Goal: Task Accomplishment & Management: Complete application form

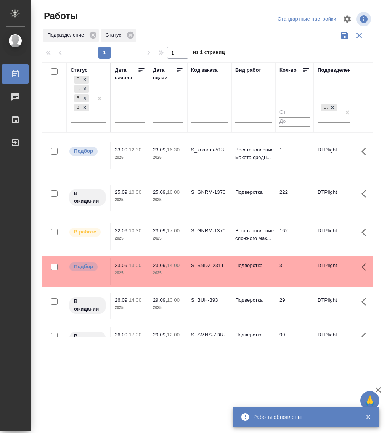
select select "8"
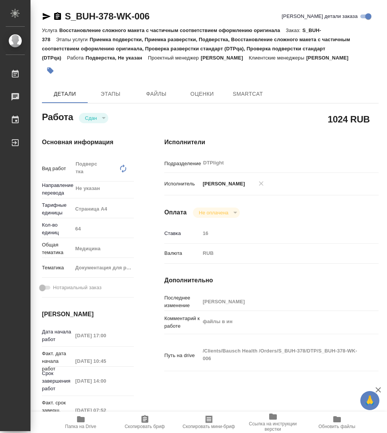
type textarea "x"
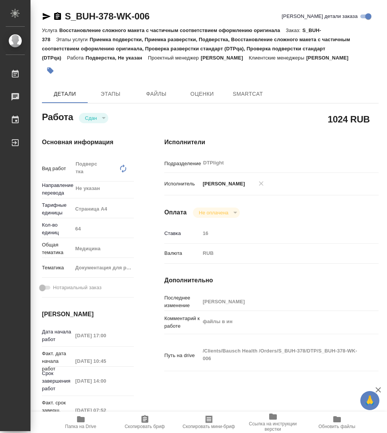
type textarea "x"
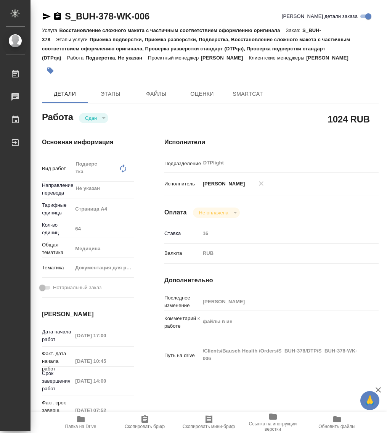
type textarea "x"
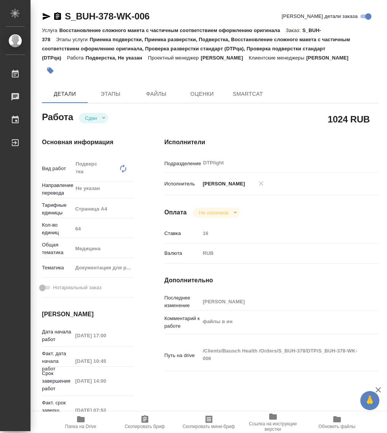
type textarea "x"
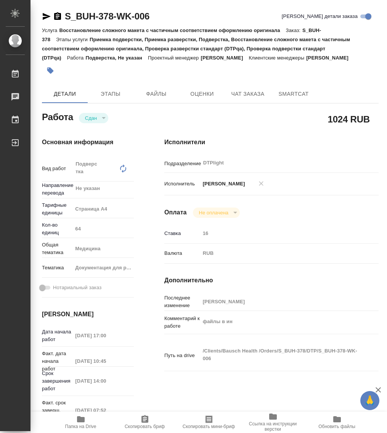
type textarea "x"
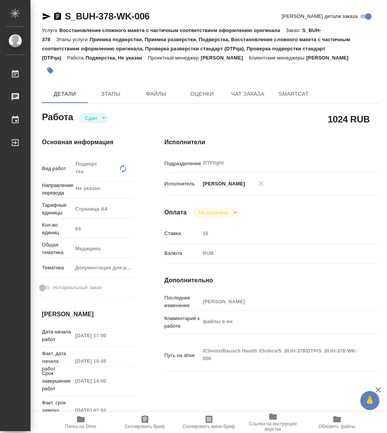
type textarea "x"
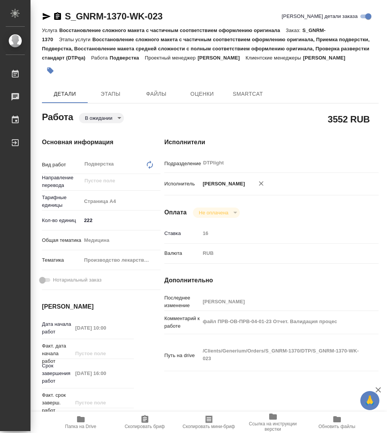
type textarea "x"
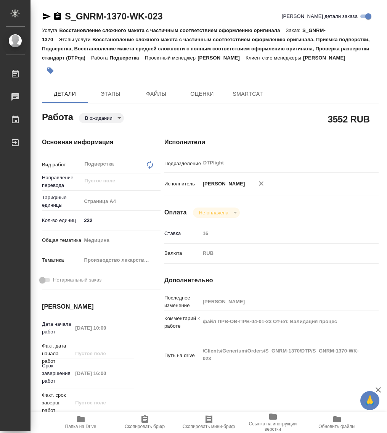
type textarea "x"
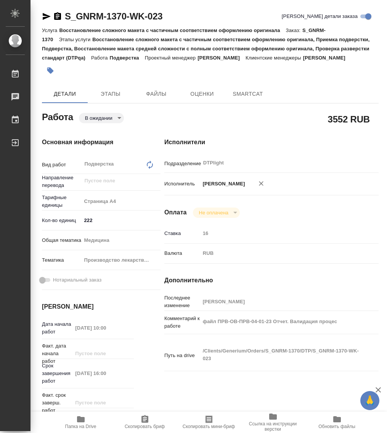
type textarea "x"
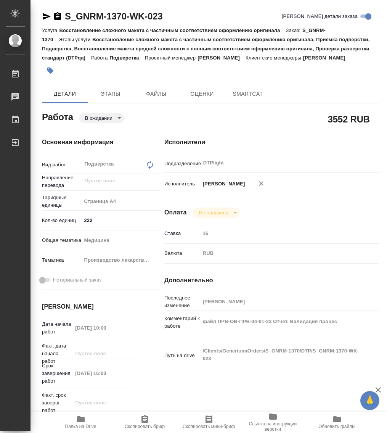
type textarea "x"
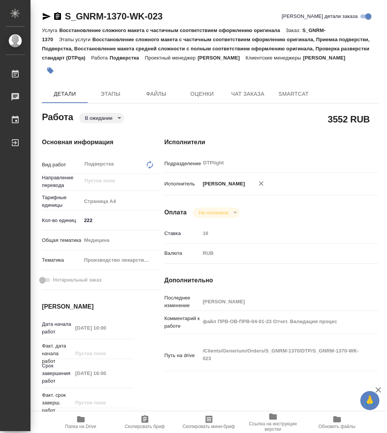
type textarea "x"
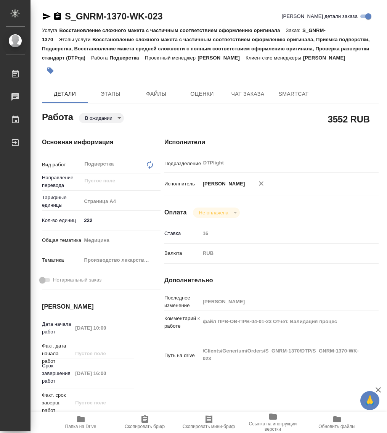
type textarea "x"
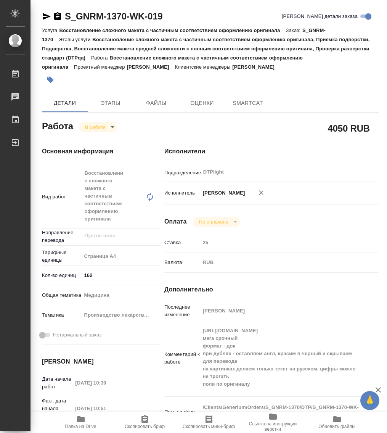
type textarea "x"
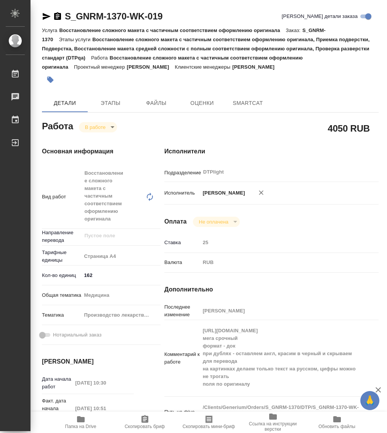
type textarea "x"
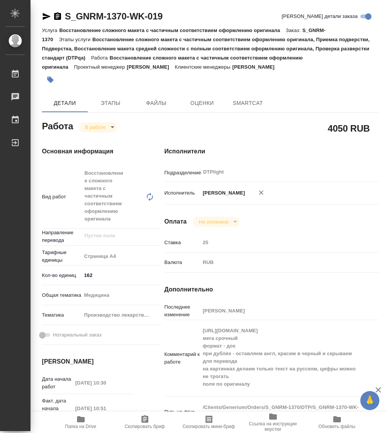
type textarea "x"
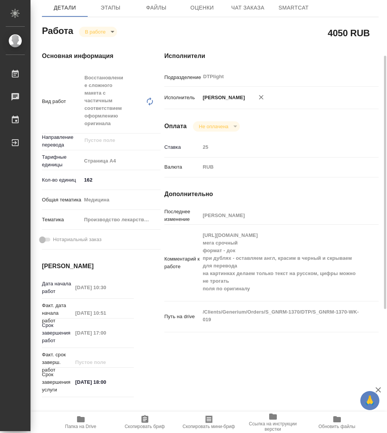
scroll to position [307, 0]
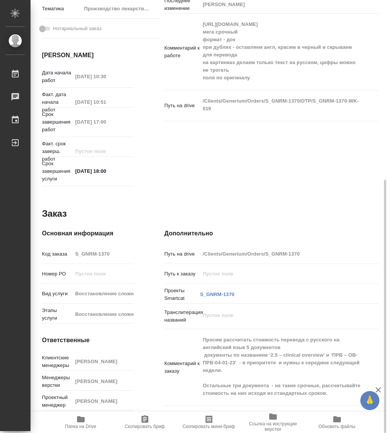
type textarea "x"
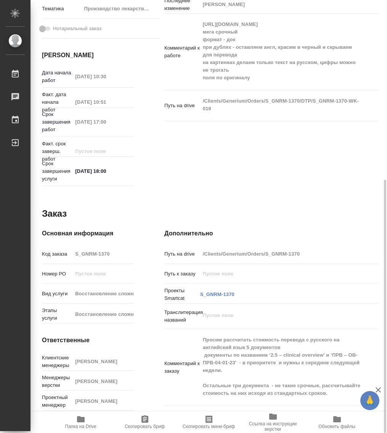
type textarea "x"
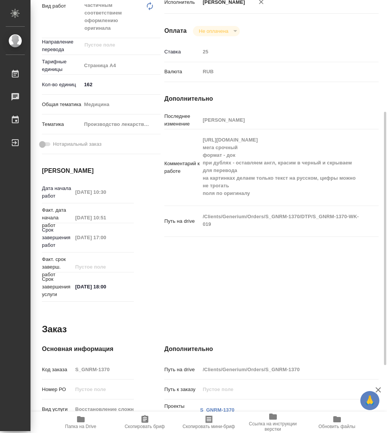
scroll to position [0, 0]
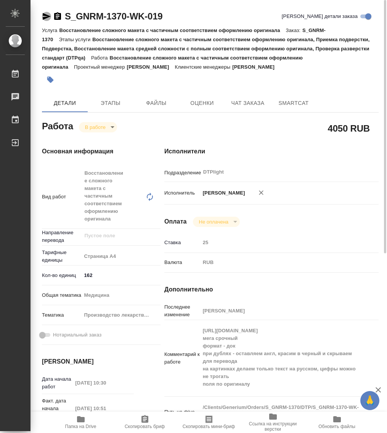
click at [45, 18] on icon "button" at bounding box center [47, 16] width 8 height 7
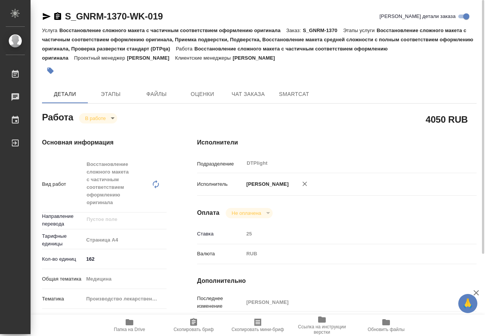
type textarea "x"
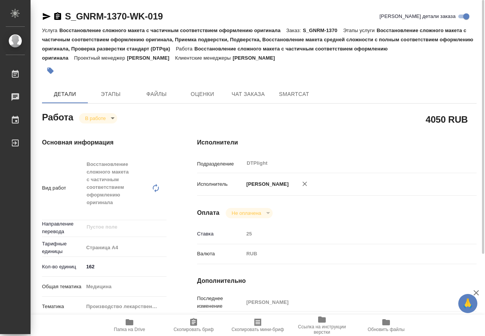
type textarea "x"
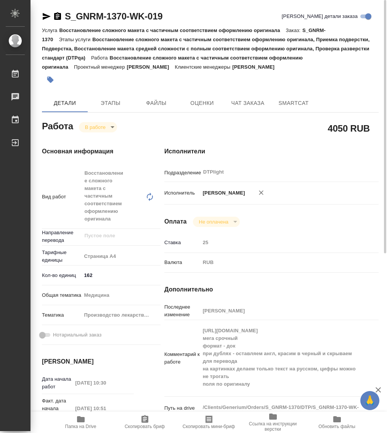
type textarea "x"
